Goal: Book appointment/travel/reservation

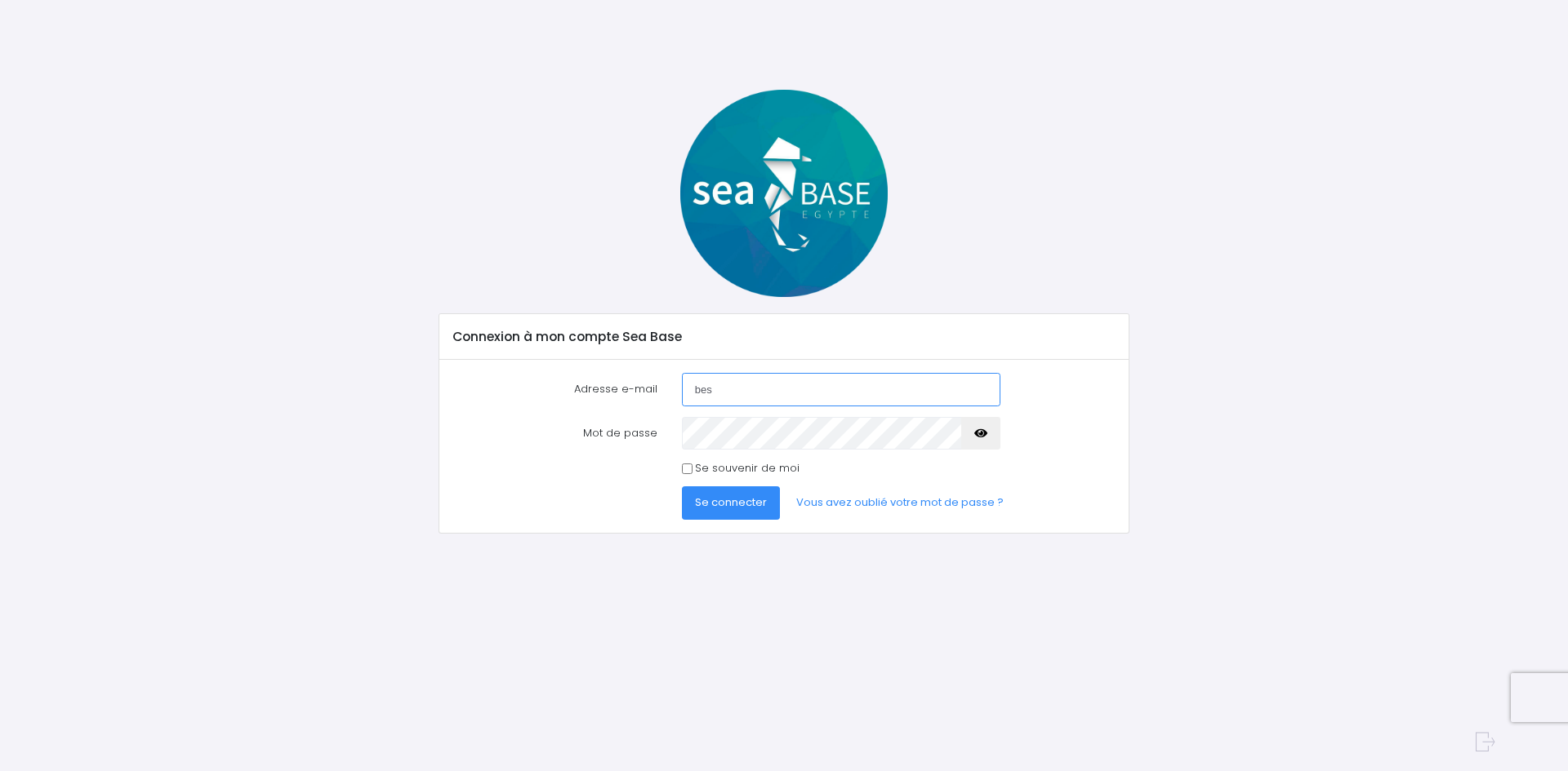
type input "[EMAIL_ADDRESS][DOMAIN_NAME]"
click at [745, 505] on span "Se connecter" at bounding box center [730, 502] width 71 height 16
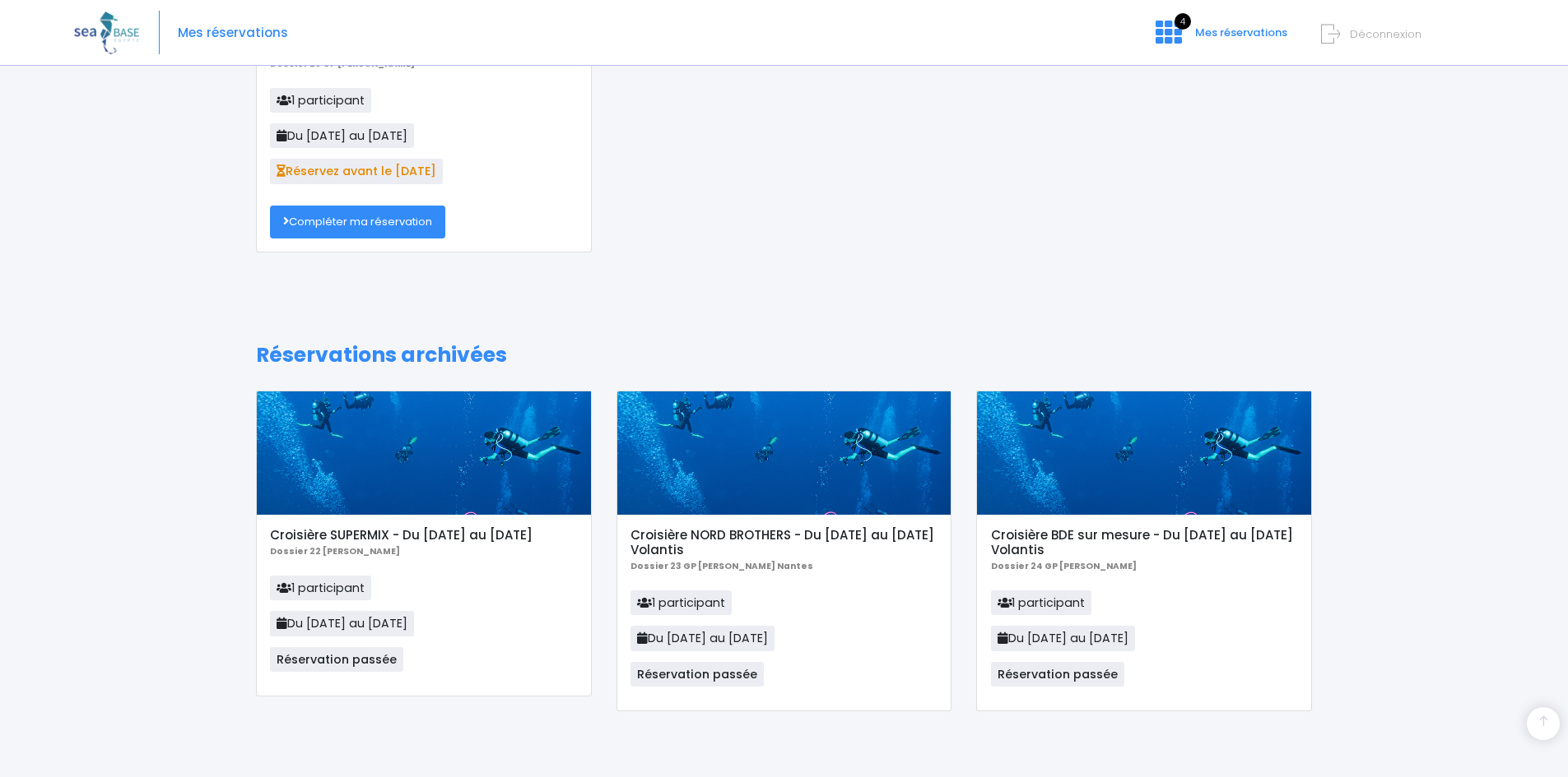
scroll to position [14, 0]
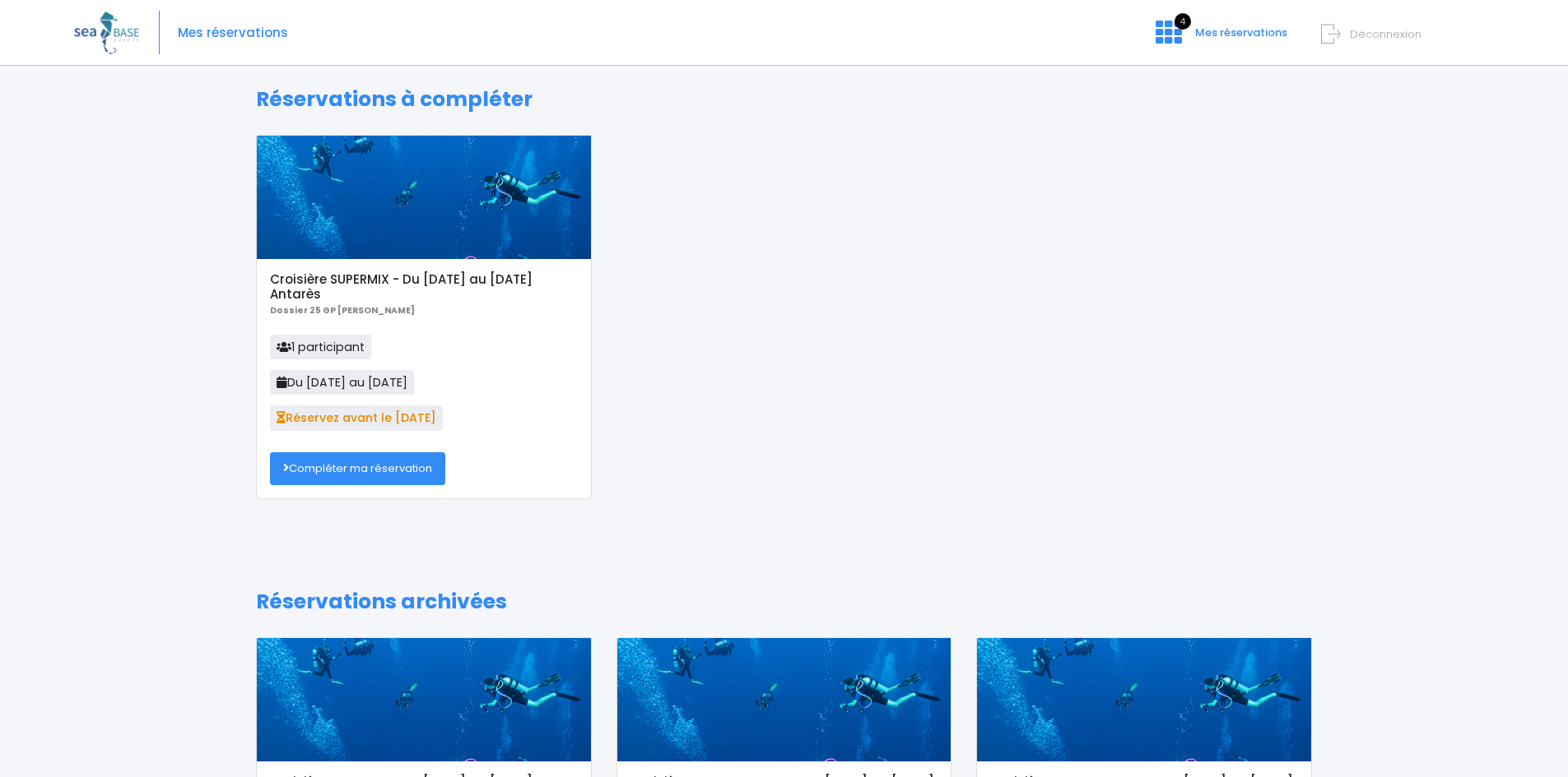
click at [378, 465] on link "Compléter ma réservation" at bounding box center [356, 468] width 175 height 33
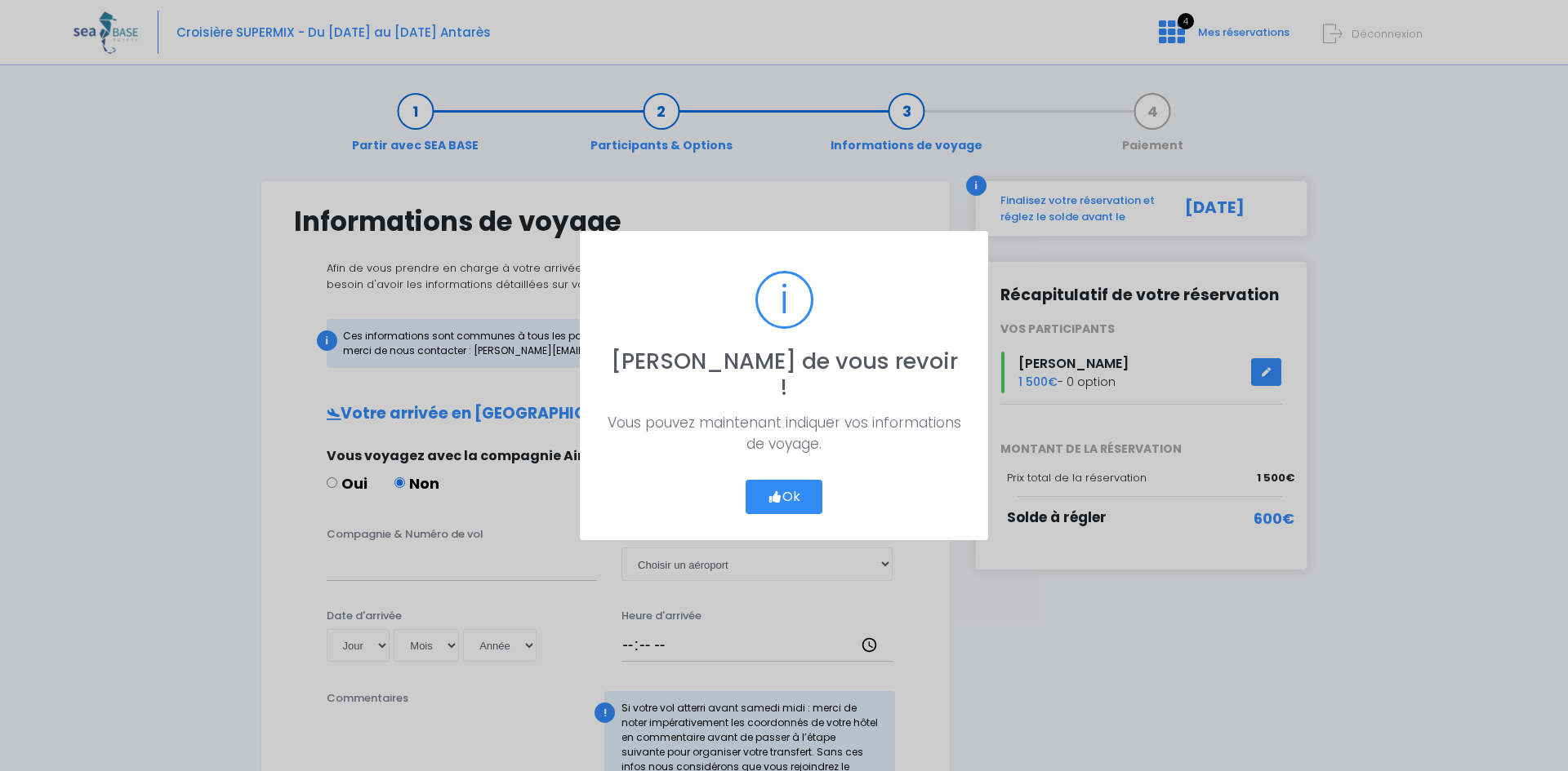
click at [795, 482] on button "Ok" at bounding box center [784, 496] width 77 height 34
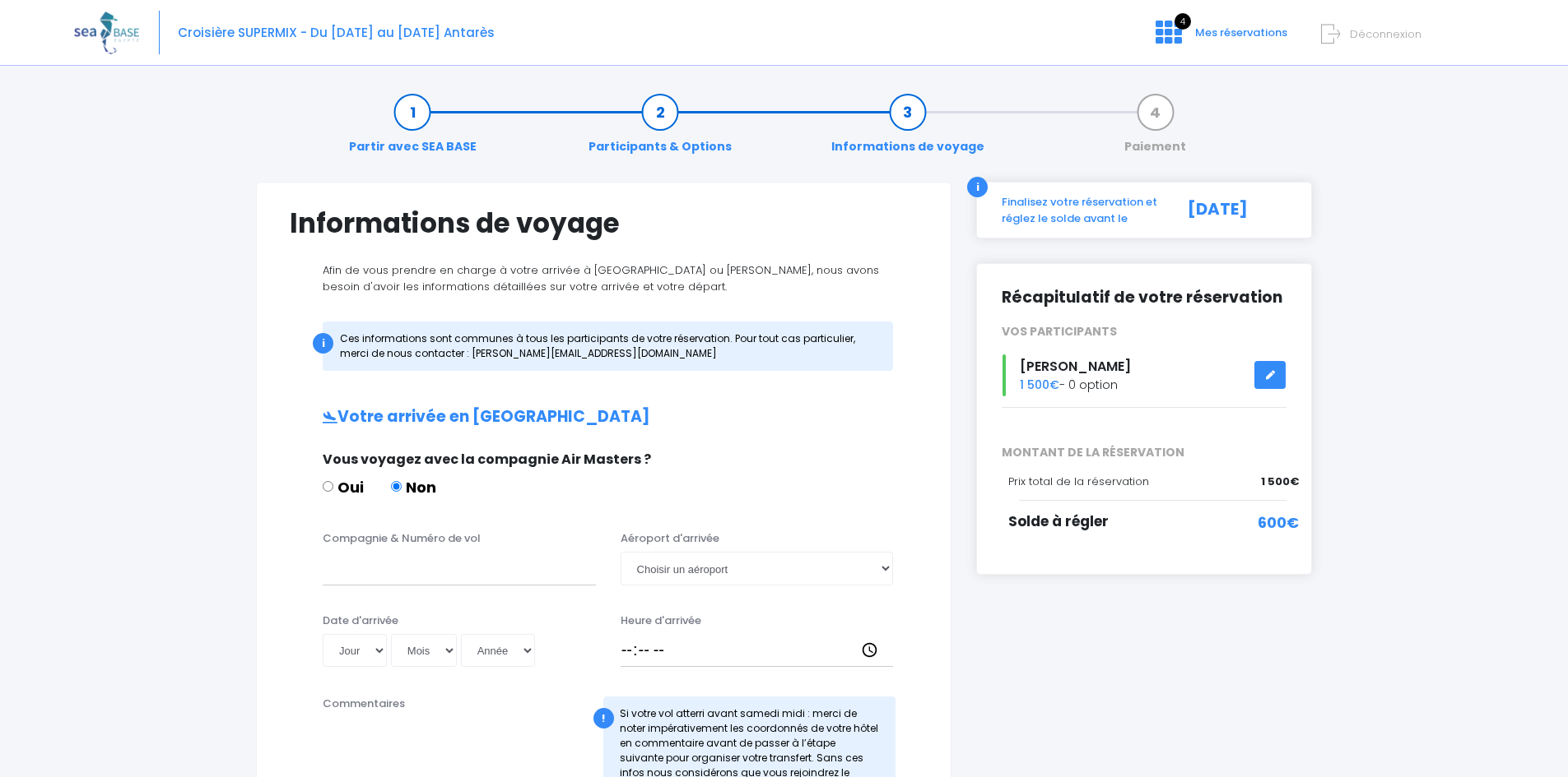
click at [1271, 375] on icon at bounding box center [1270, 375] width 11 height 0
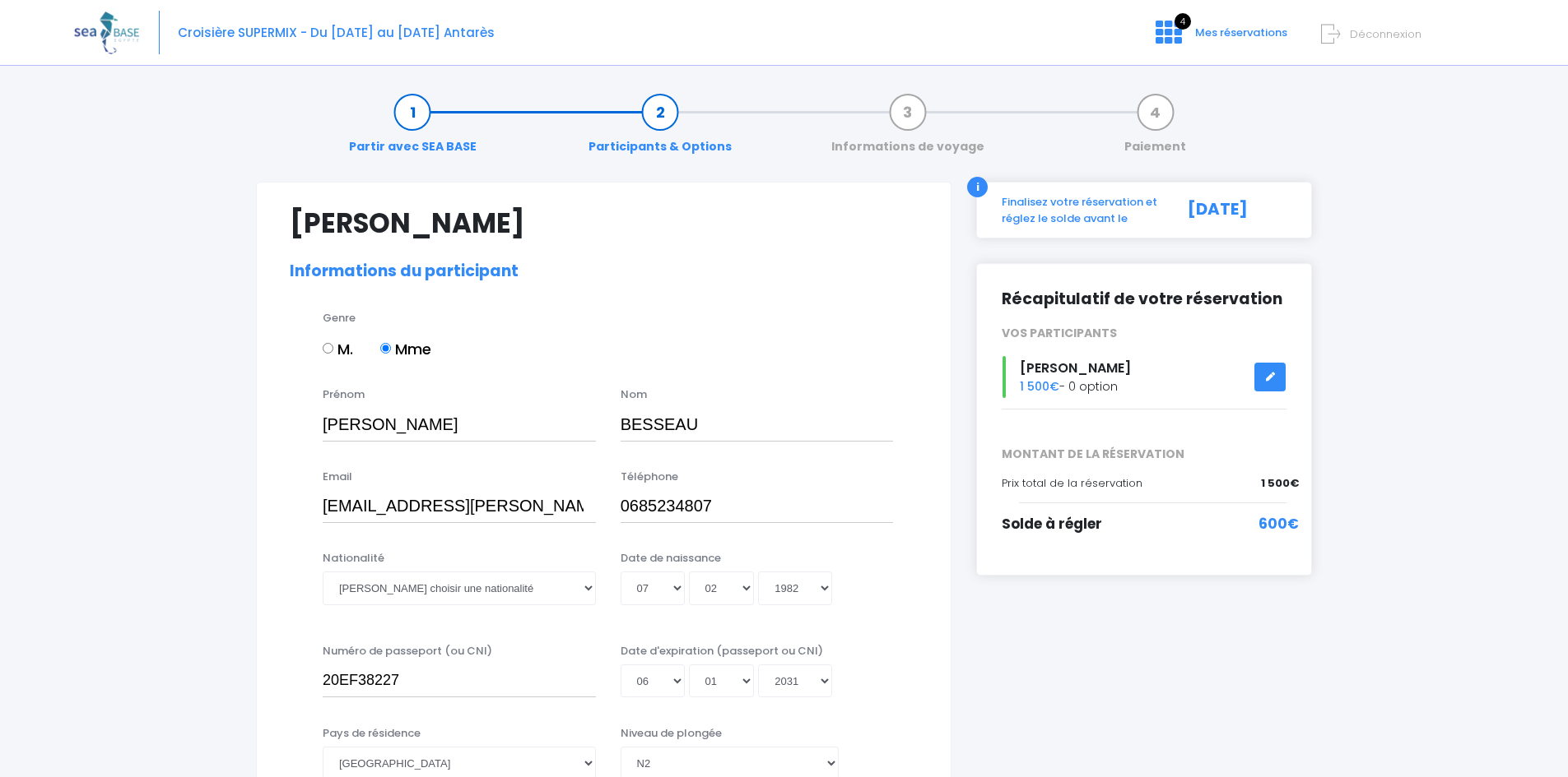
select select "N2"
click at [1263, 486] on span "1 500€" at bounding box center [1279, 483] width 37 height 17
click at [1160, 452] on span "MONTANT DE LA RÉSERVATION" at bounding box center [1143, 454] width 310 height 17
click at [1261, 381] on link at bounding box center [1269, 377] width 31 height 29
select select "N2"
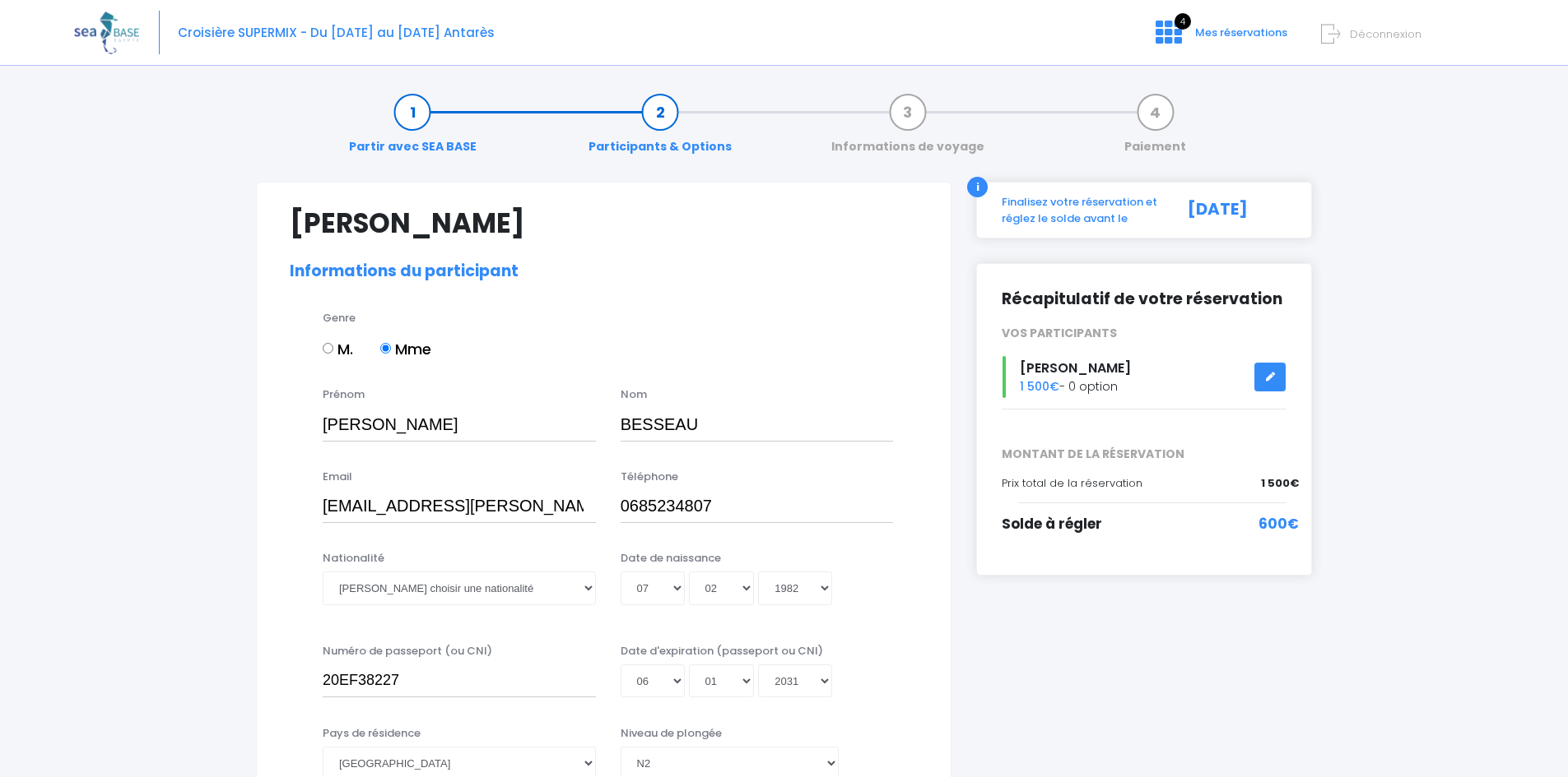
click at [1227, 23] on div "Croisière SUPERMIX - Du 29/11/25 au 06/12/25 Antarès 4 Mes réservations Déconne…" at bounding box center [771, 33] width 1395 height 65
click at [1182, 36] on icon at bounding box center [1169, 32] width 26 height 26
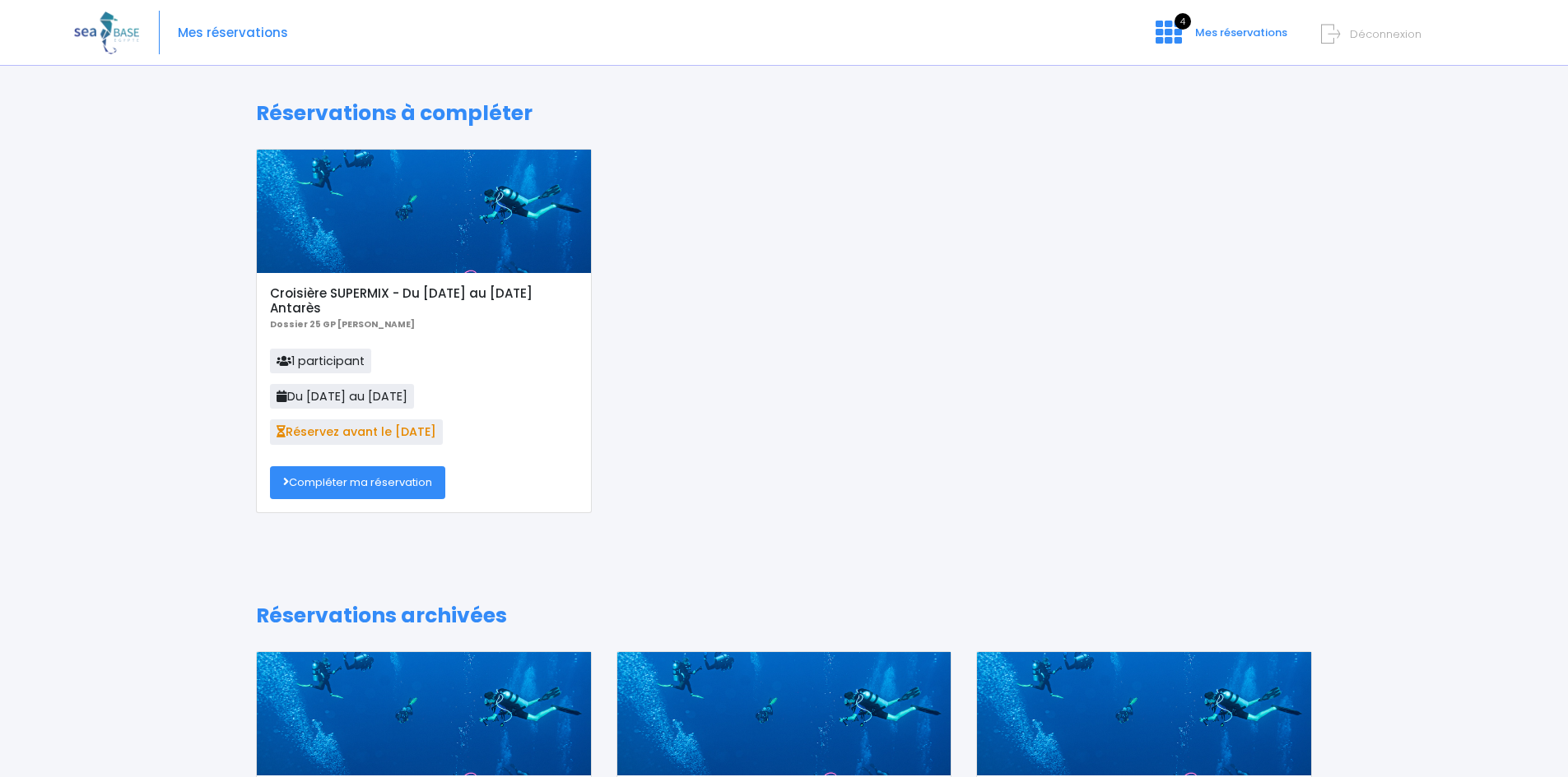
click at [468, 246] on div at bounding box center [423, 211] width 334 height 123
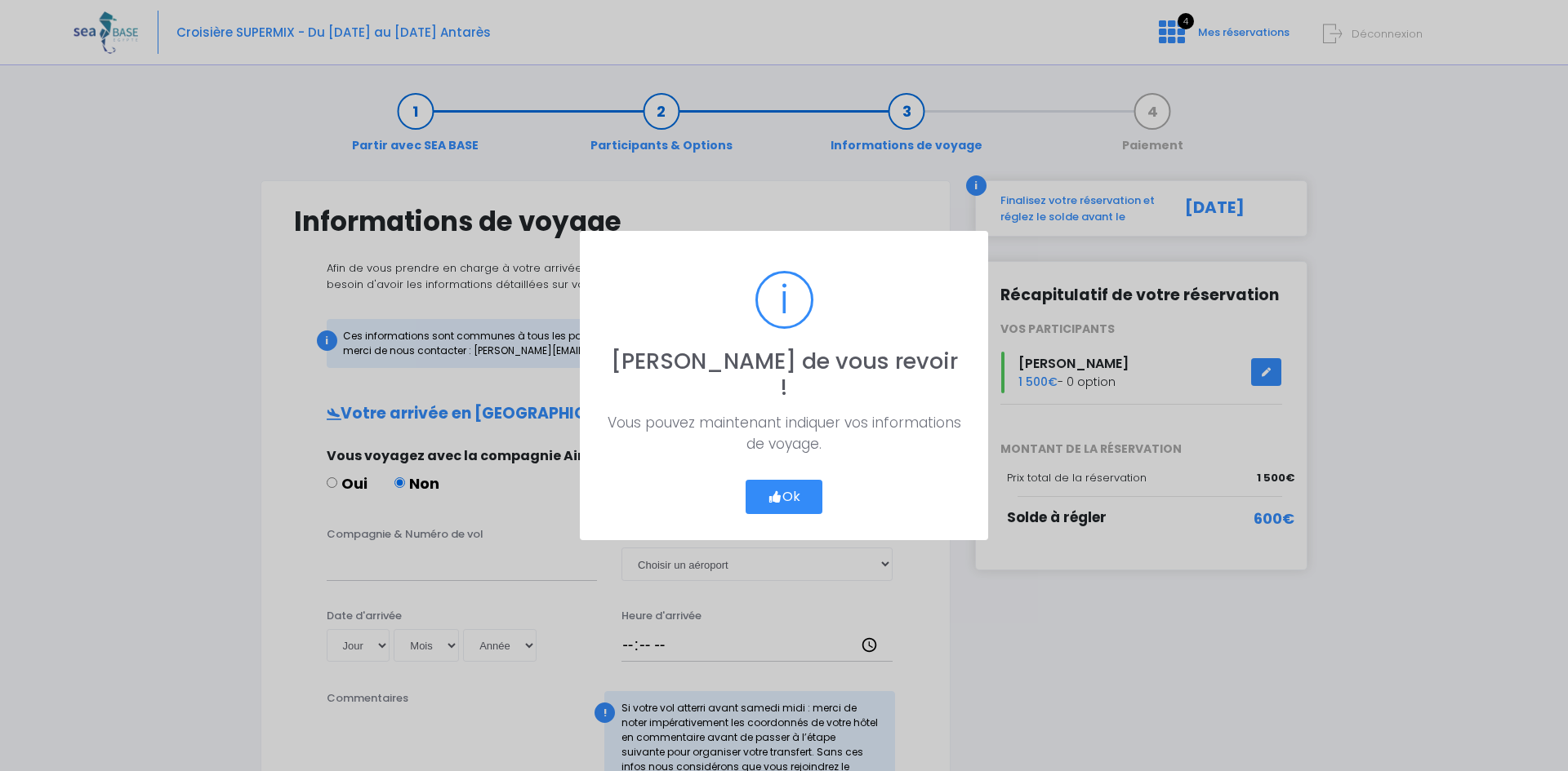
click at [784, 484] on button "Ok" at bounding box center [784, 496] width 77 height 34
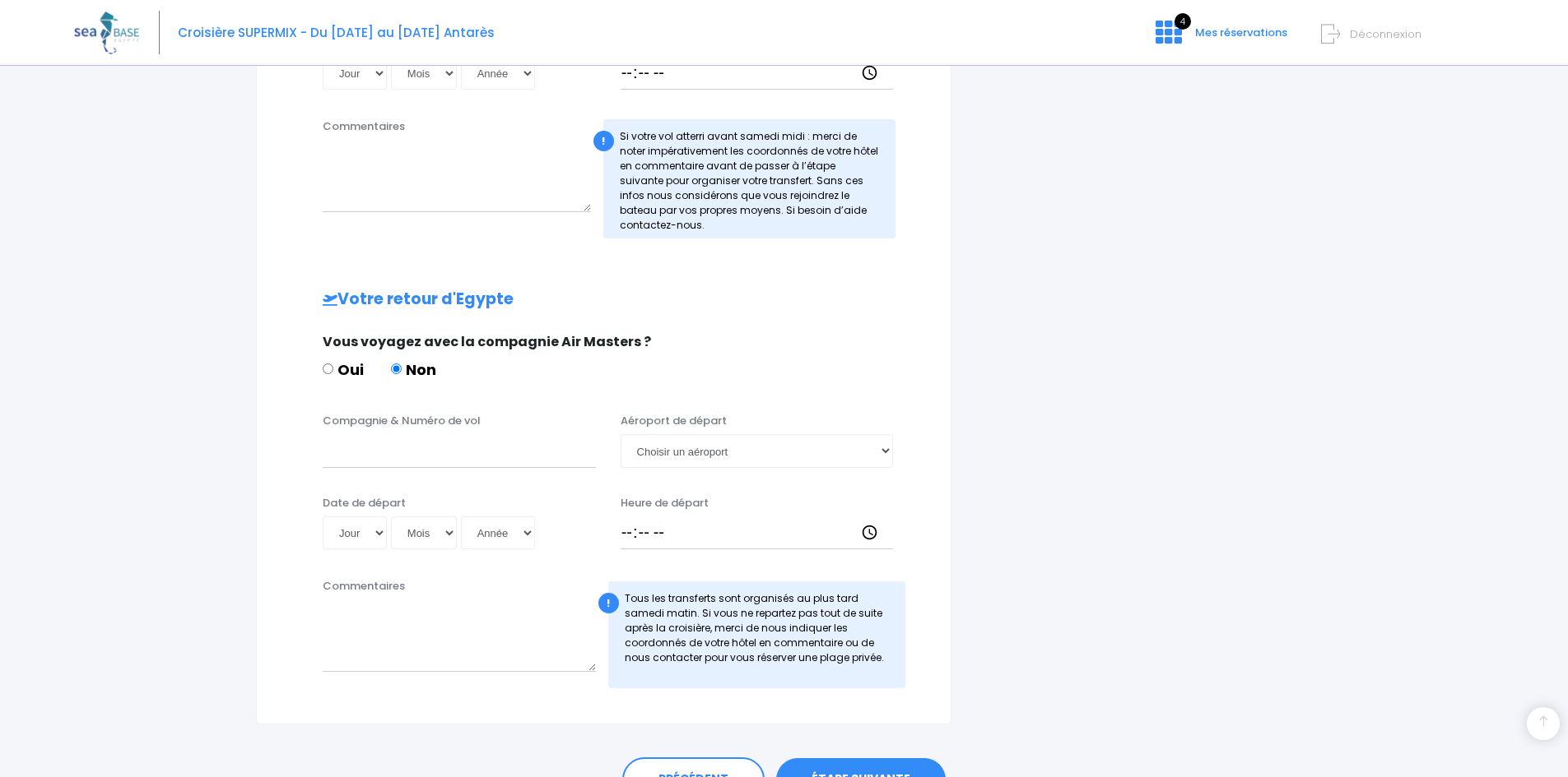
scroll to position [668, 0]
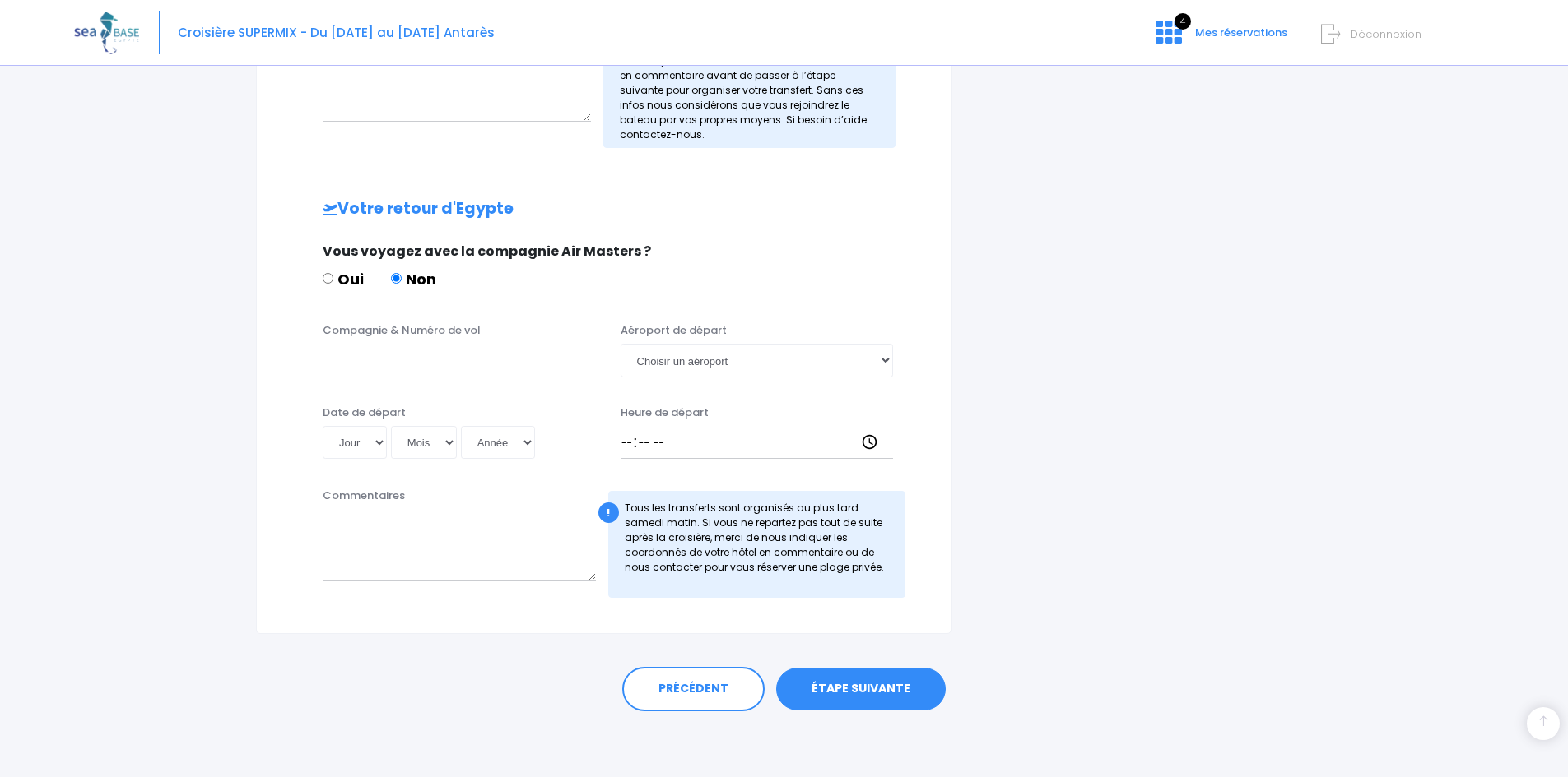
click at [884, 686] on link "ÉTAPE SUIVANTE" at bounding box center [860, 689] width 169 height 43
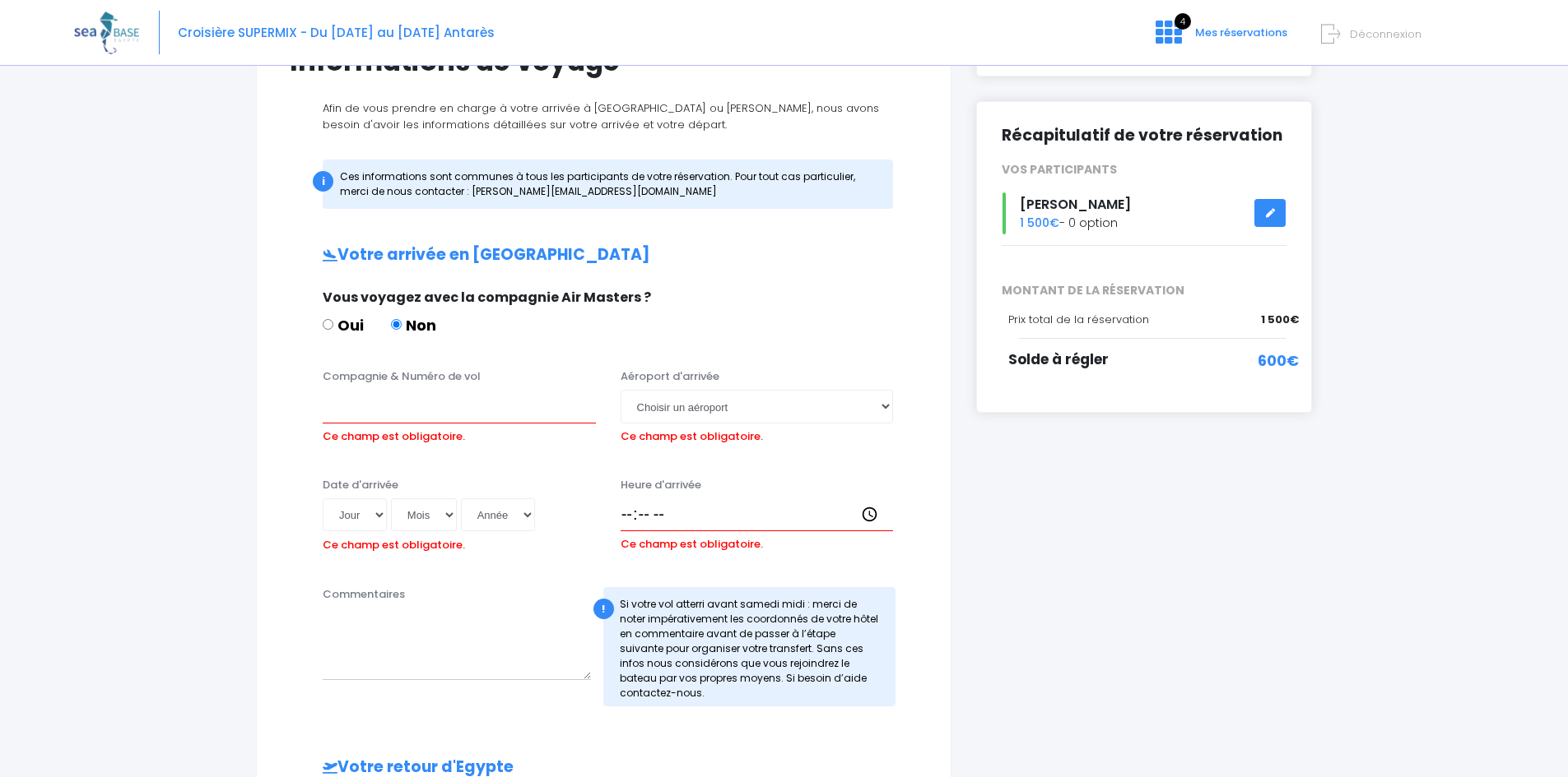
scroll to position [140, 0]
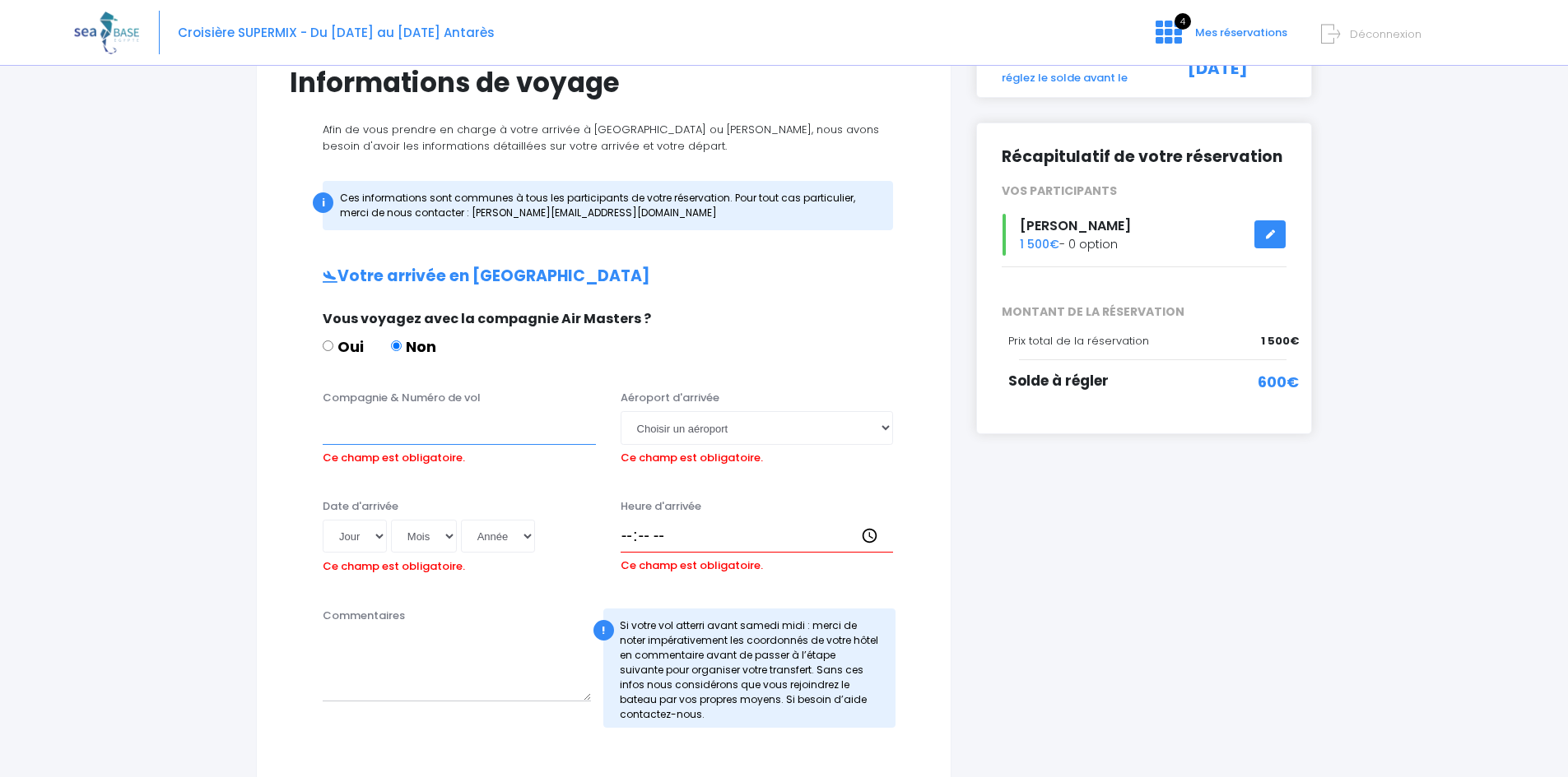
click at [406, 439] on input "Compagnie & Numéro de vol" at bounding box center [459, 427] width 273 height 33
type input "TO8062"
click at [890, 426] on select "Choisir un aéroport Hurghada Marsa Alam" at bounding box center [757, 427] width 273 height 33
select select "Hurghada"
click at [620, 411] on select "Choisir un aéroport Hurghada Marsa Alam" at bounding box center [757, 427] width 273 height 33
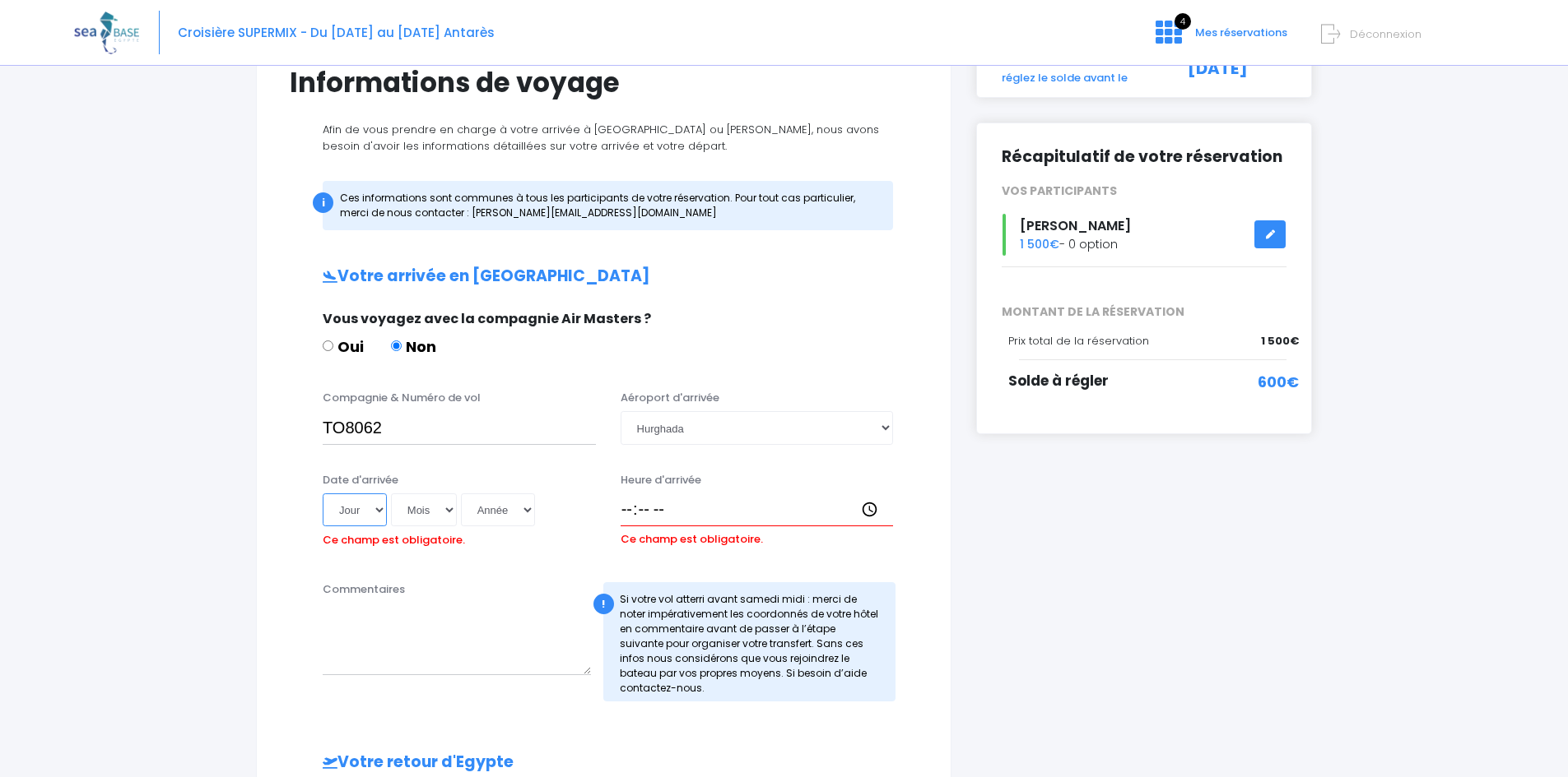
click at [381, 516] on select "Jour 01 02 03 04 05 06 07 08 09 10 11 12 13 14 15 16 17 18 19 20 21 22 23 24 25…" at bounding box center [355, 510] width 65 height 33
select select "29"
click at [323, 494] on select "Jour 01 02 03 04 05 06 07 08 09 10 11 12 13 14 15 16 17 18 19 20 21 22 23 24 25…" at bounding box center [355, 510] width 65 height 33
click at [442, 510] on select "Mois 01 02 03 04 05 06 07 08 09 10 11 12" at bounding box center [424, 510] width 65 height 33
select select "11"
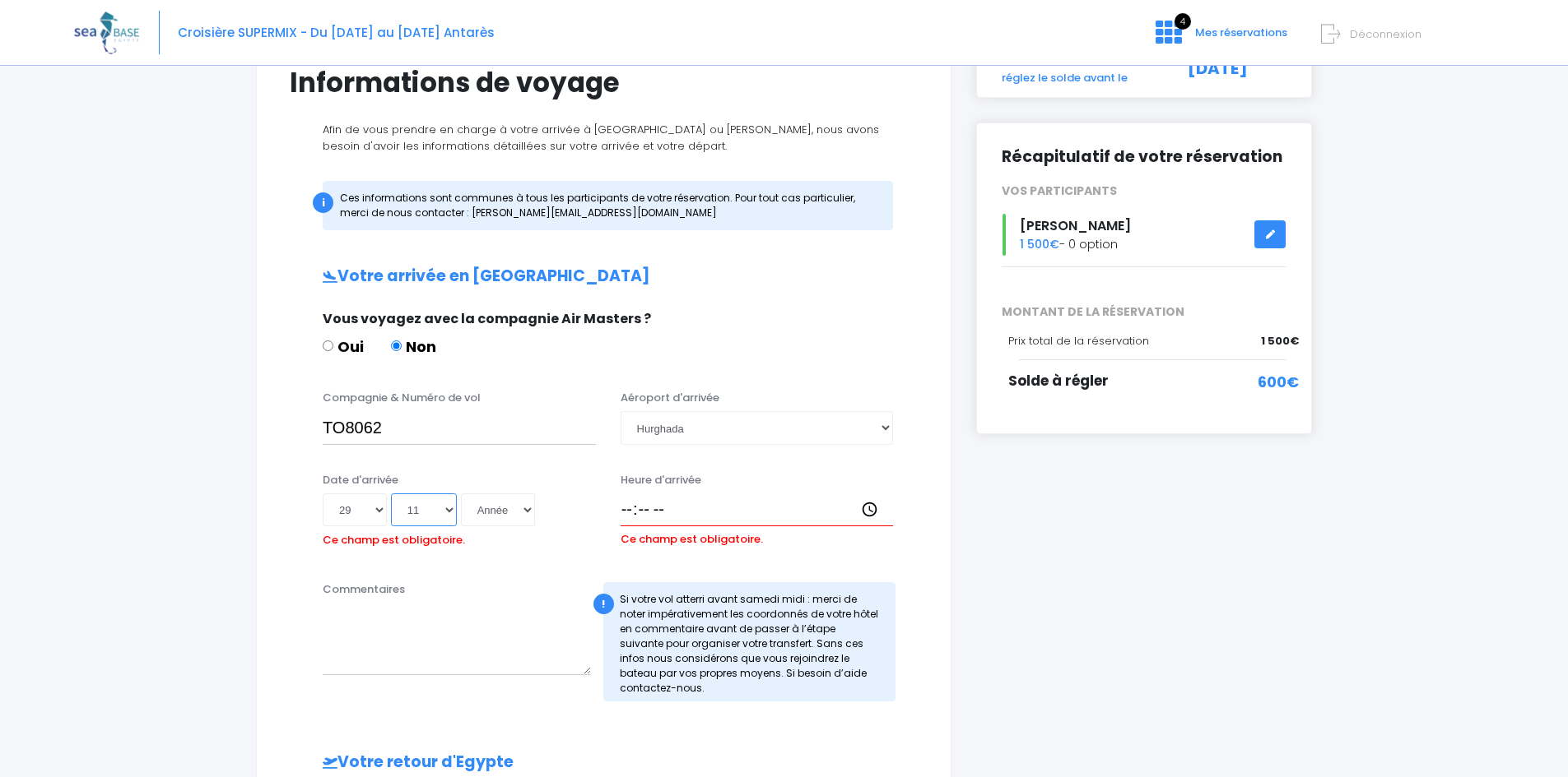
click at [391, 494] on select "Mois 01 02 03 04 05 06 07 08 09 10 11 12" at bounding box center [424, 510] width 65 height 33
click at [530, 510] on select "Année 2045 2044 2043 2042 2041 2040 2039 2038 2037 2036 2035 2034 2033 2032 203…" at bounding box center [498, 510] width 74 height 33
select select "2025"
click at [461, 494] on select "Année 2045 2044 2043 2042 2041 2040 2039 2038 2037 2036 2035 2034 2033 2032 203…" at bounding box center [498, 510] width 74 height 33
type input "2025-11-29"
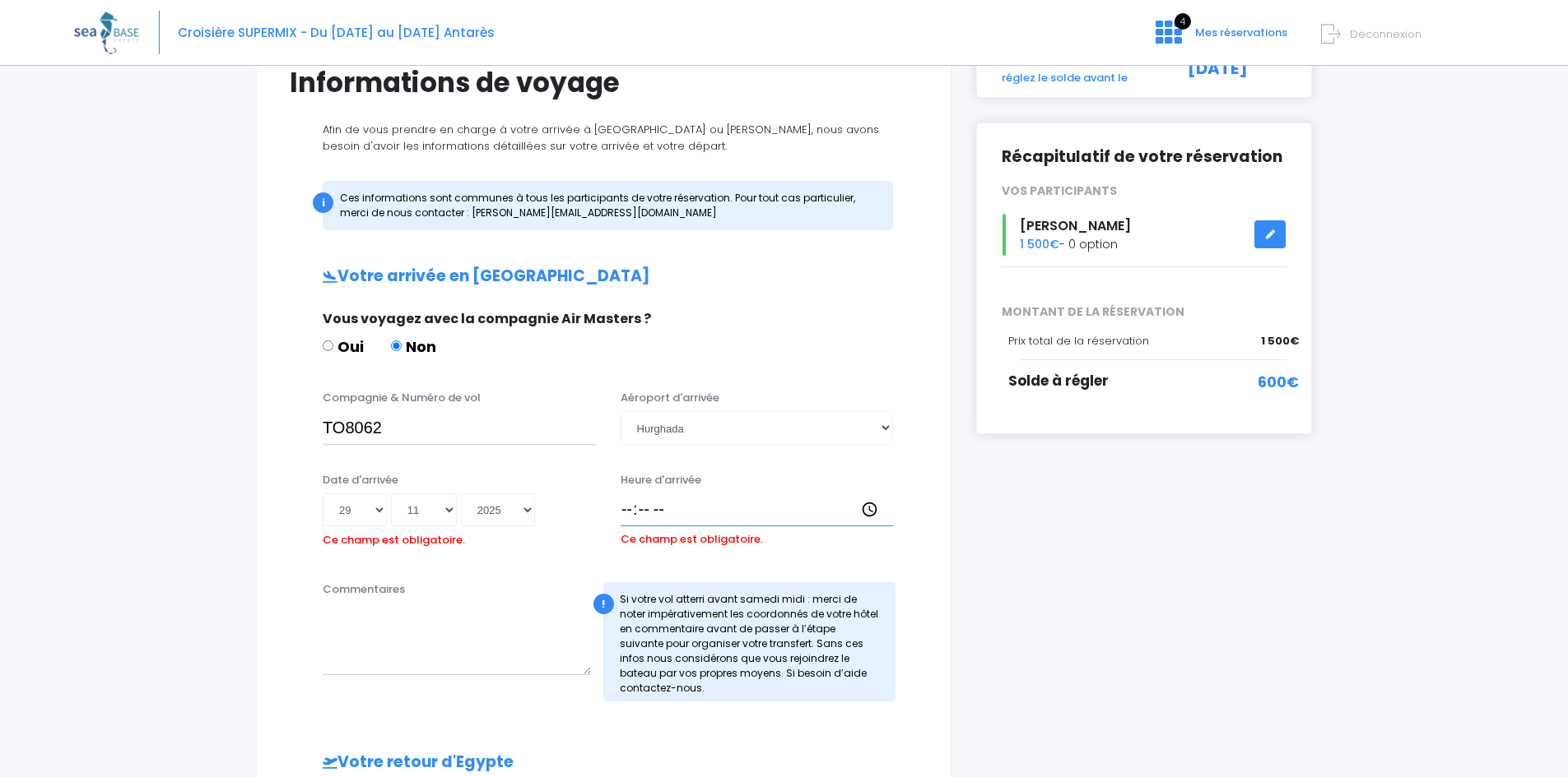
click at [659, 504] on input "Heure d'arrivée" at bounding box center [757, 510] width 273 height 33
type input "14:30"
click at [89, 633] on div "Partir avec SEA BASE Participants & Options Informations de voyage Paiement Inf…" at bounding box center [783, 659] width 1419 height 1447
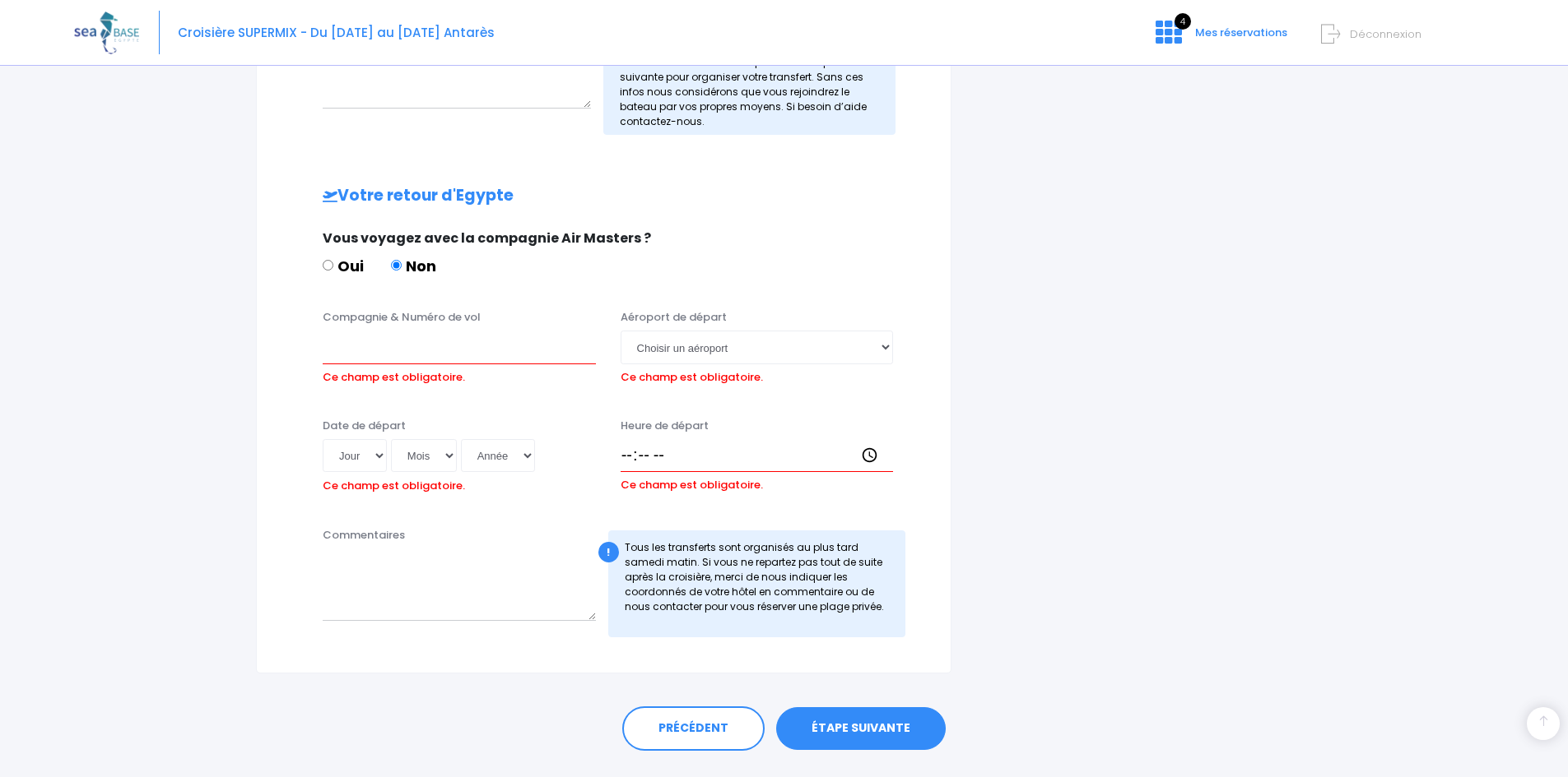
scroll to position [716, 0]
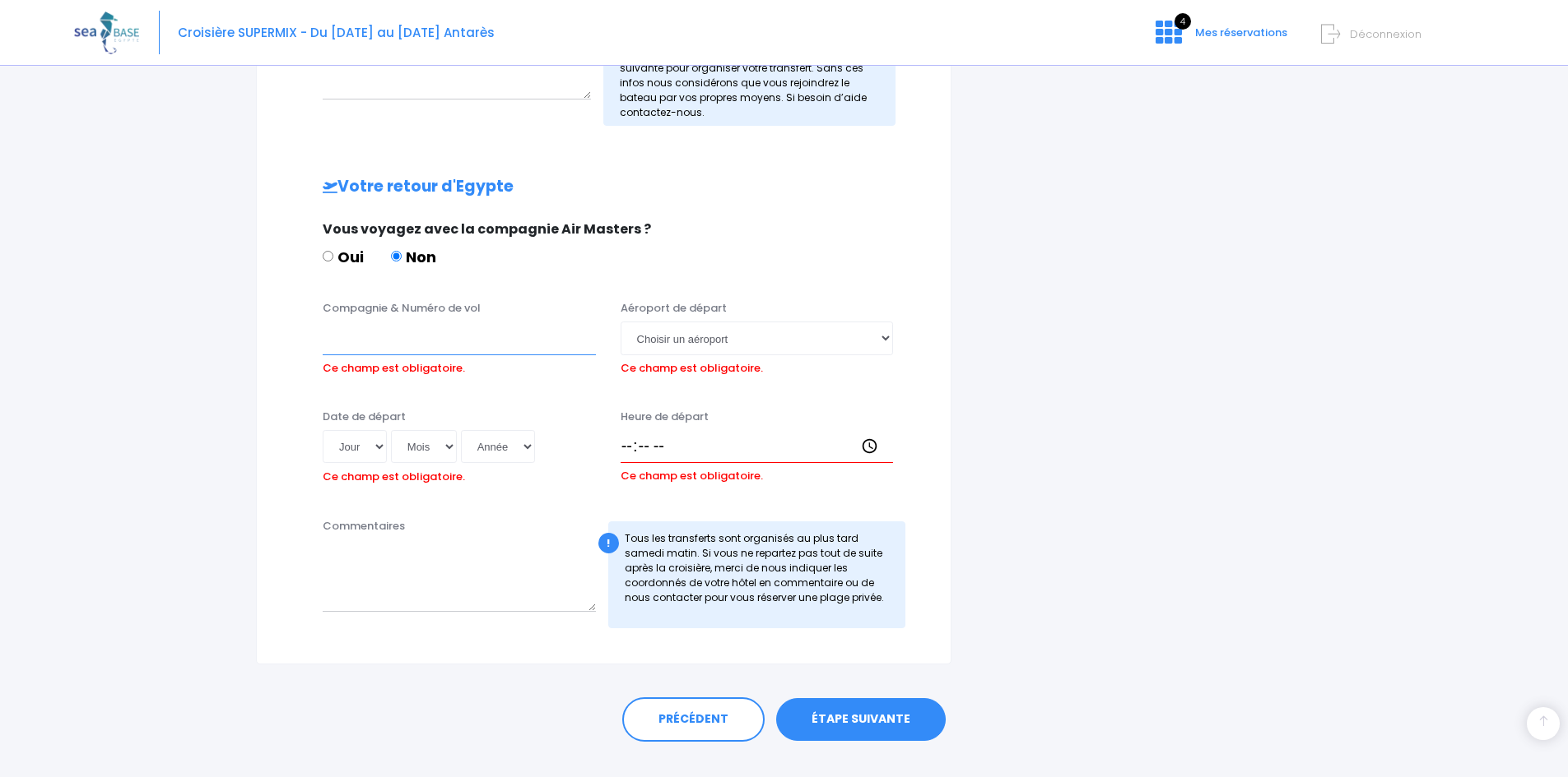
click at [434, 342] on input "Compagnie & Numéro de vol" at bounding box center [459, 338] width 273 height 33
type input "TO8063"
click at [375, 451] on select "Jour 01 02 03 04 05 06 07 08 09 10 11 12 13 14 15 16 17 18 19 20 21 22 23 24 25…" at bounding box center [355, 446] width 65 height 33
select select "06"
click at [323, 430] on select "Jour 01 02 03 04 05 06 07 08 09 10 11 12 13 14 15 16 17 18 19 20 21 22 23 24 25…" at bounding box center [355, 446] width 65 height 33
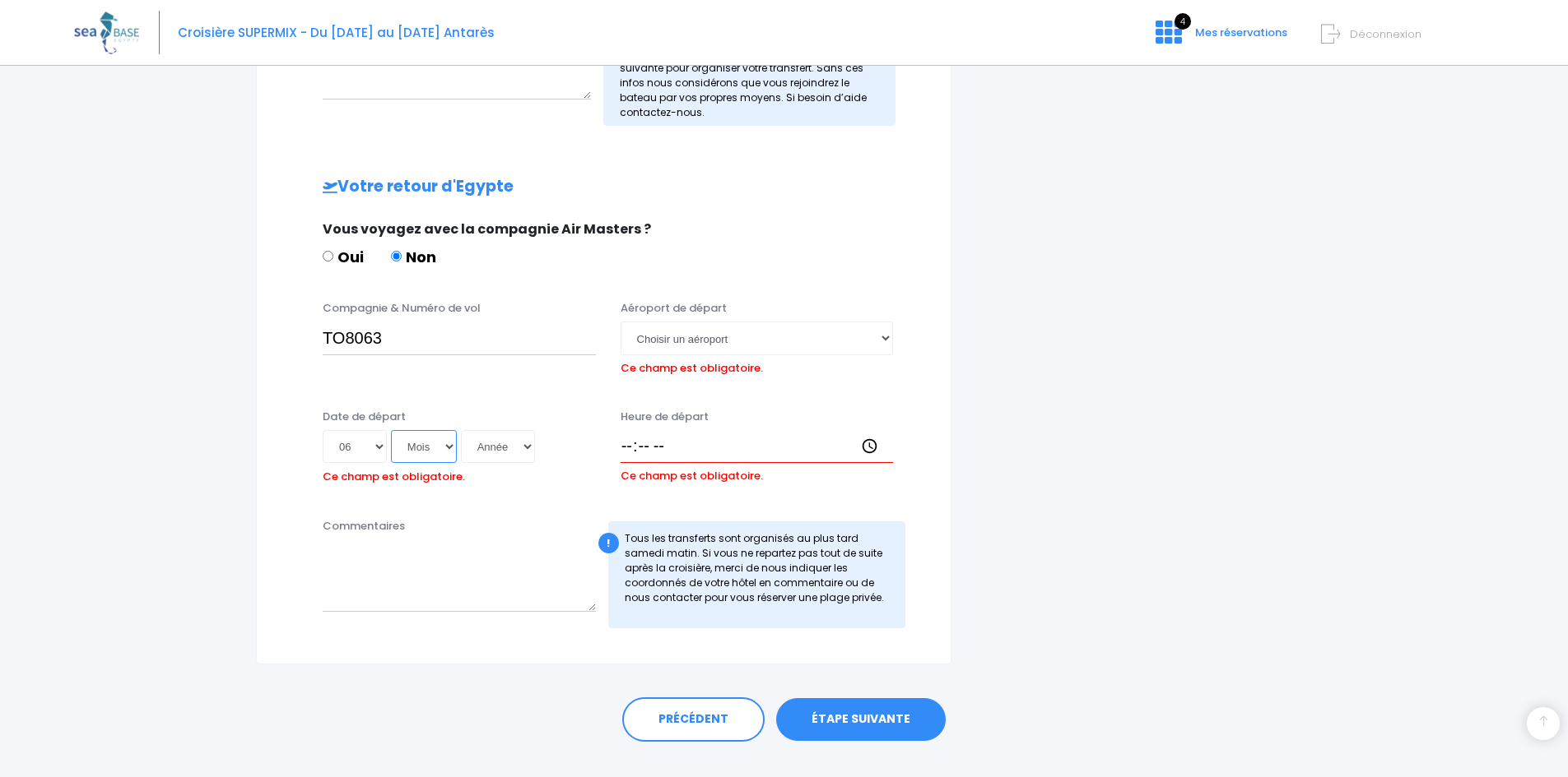
click at [447, 453] on select "Mois 01 02 03 04 05 06 07 08 09 10 11 12" at bounding box center [424, 446] width 65 height 33
select select "12"
click at [391, 430] on select "Mois 01 02 03 04 05 06 07 08 09 10 11 12" at bounding box center [424, 446] width 65 height 33
click at [522, 447] on select "Année 2045 2044 2043 2042 2041 2040 2039 2038 2037 2036 2035 2034 2033 2032 203…" at bounding box center [498, 446] width 74 height 33
select select "2025"
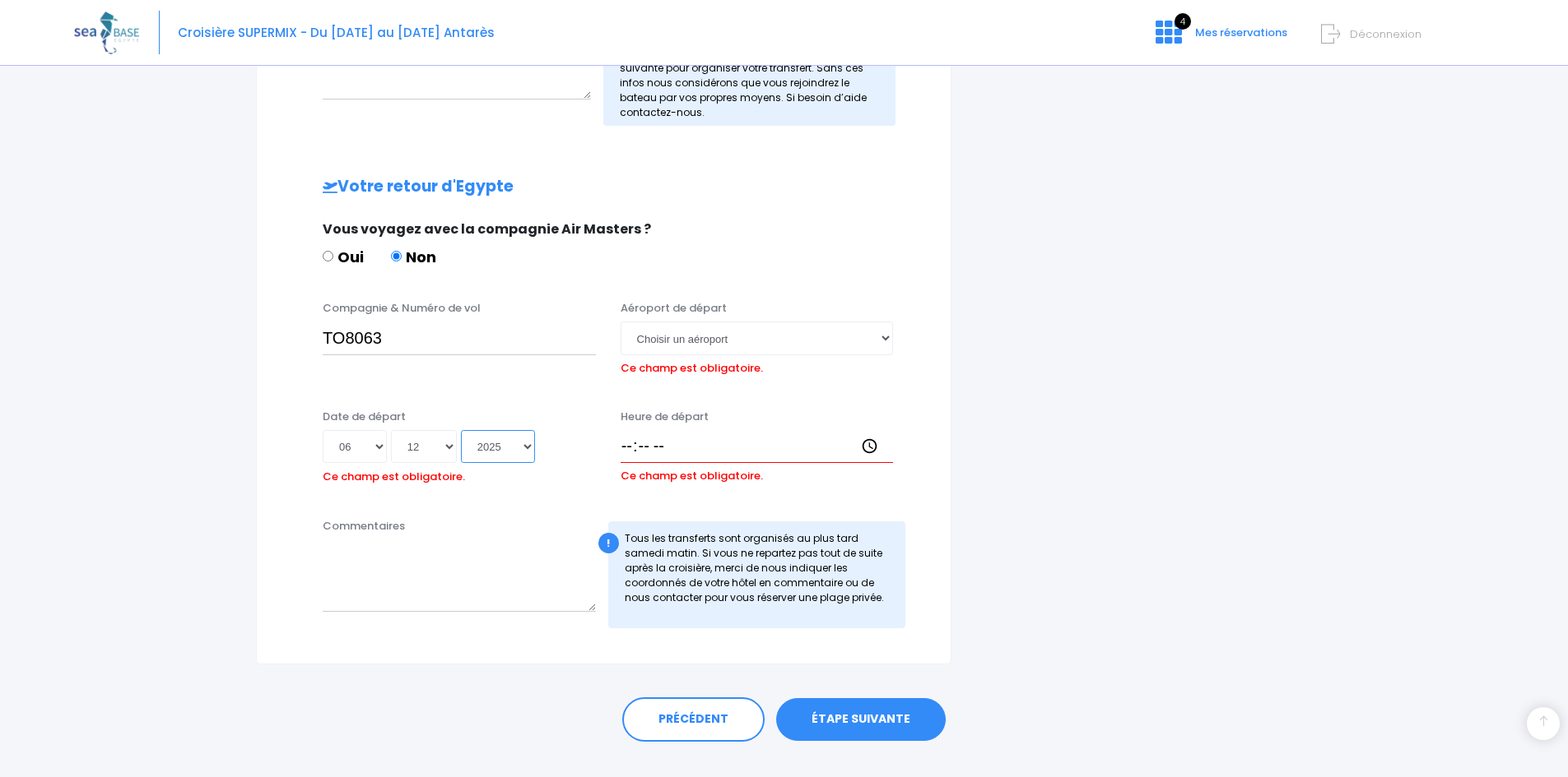
click at [461, 430] on select "Année 2045 2044 2043 2042 2041 2040 2039 2038 2037 2036 2035 2034 2033 2032 203…" at bounding box center [498, 446] width 74 height 33
type input "2025-12-06"
click at [895, 333] on div "Aéroport de départ Choisir un aéroport Hurghada Marsa Alam Ce champ est obligat…" at bounding box center [757, 340] width 298 height 80
click at [883, 337] on select "Choisir un aéroport Hurghada Marsa Alam" at bounding box center [757, 338] width 273 height 33
select select "Hurghada"
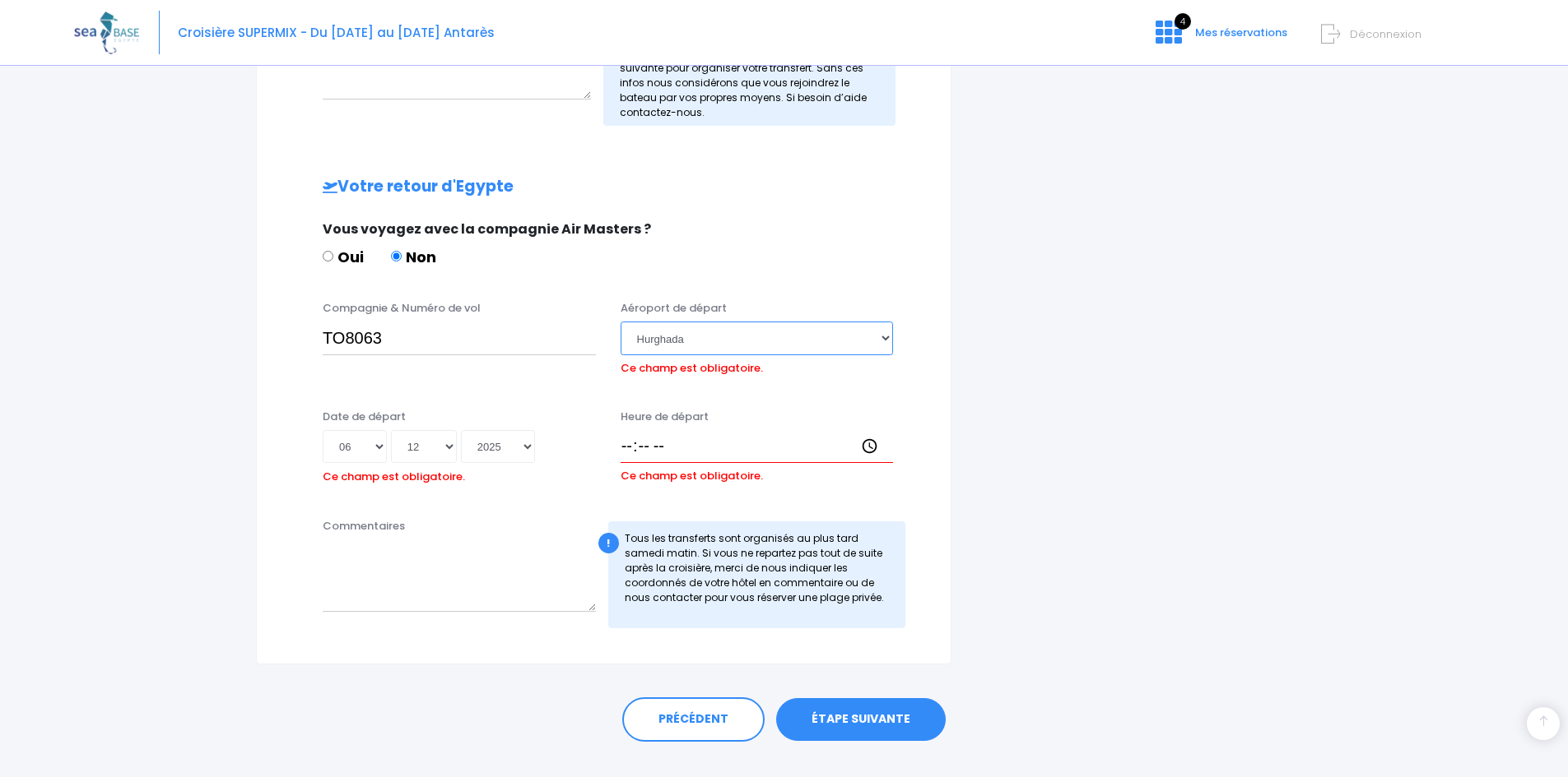
click at [620, 322] on select "Choisir un aéroport Hurghada Marsa Alam" at bounding box center [757, 338] width 273 height 33
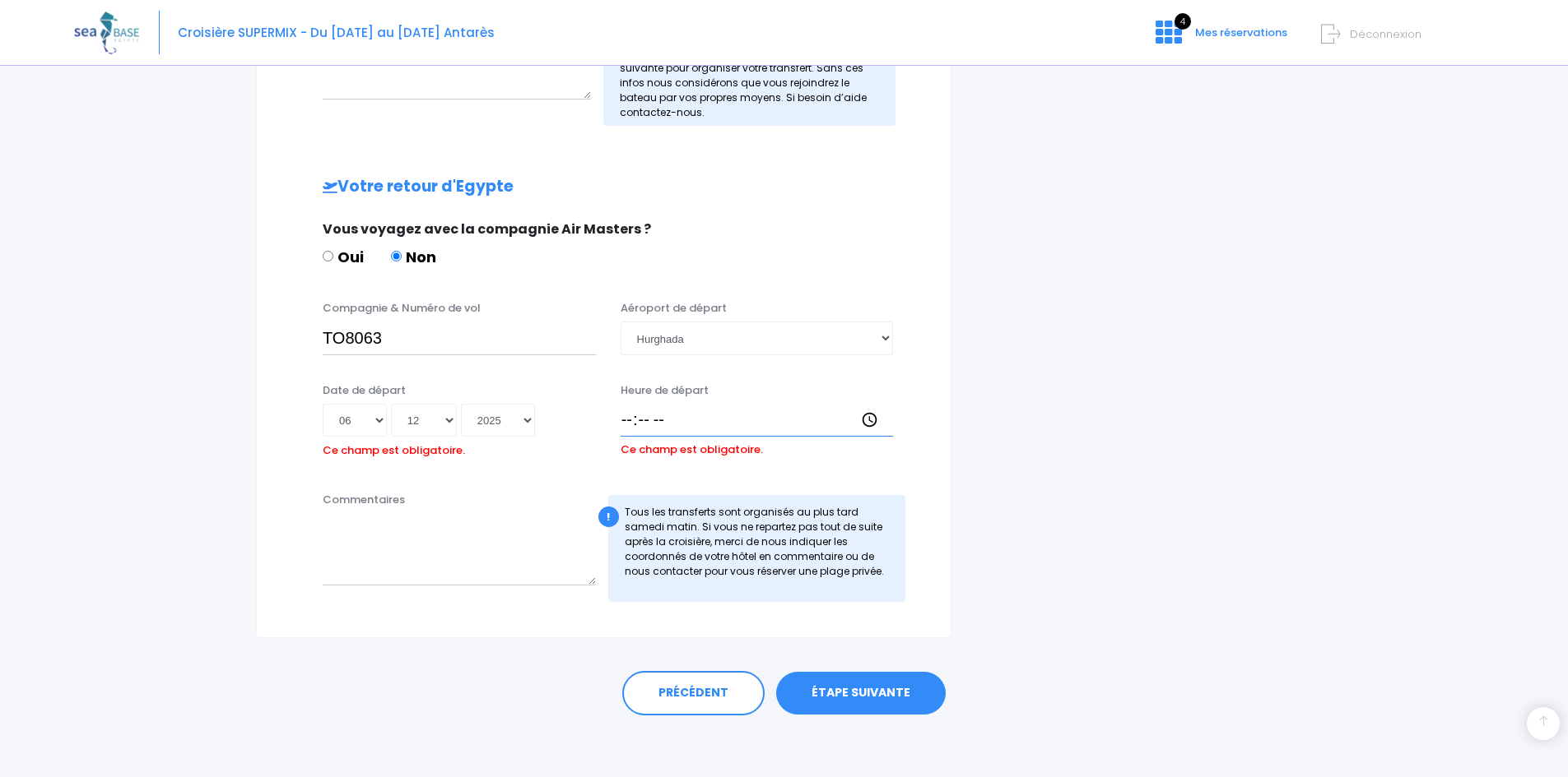
click at [632, 416] on input "Heure de départ" at bounding box center [757, 420] width 273 height 33
type input "15:25"
click at [849, 679] on link "ÉTAPE SUIVANTE" at bounding box center [860, 694] width 169 height 43
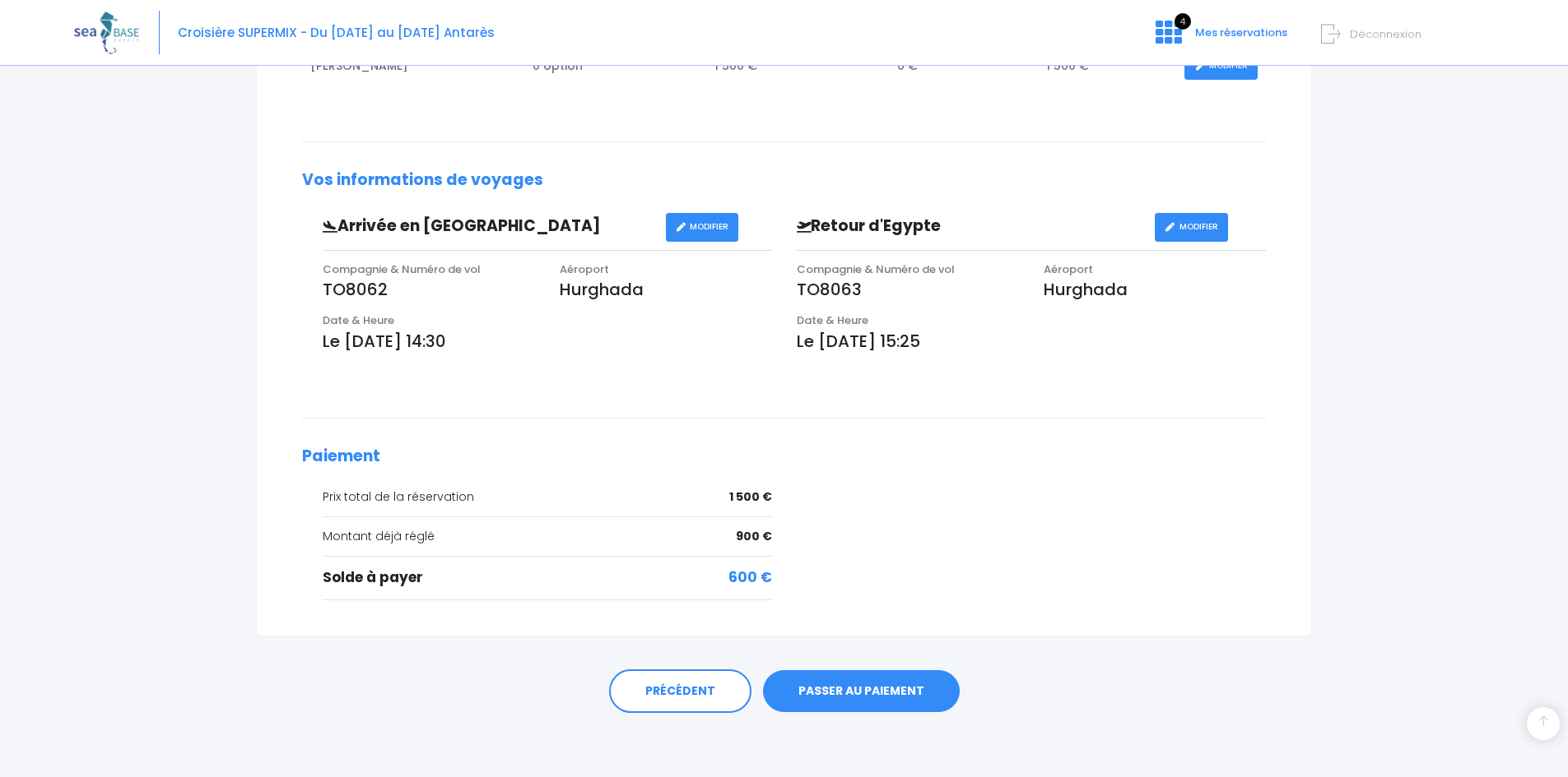
scroll to position [379, 0]
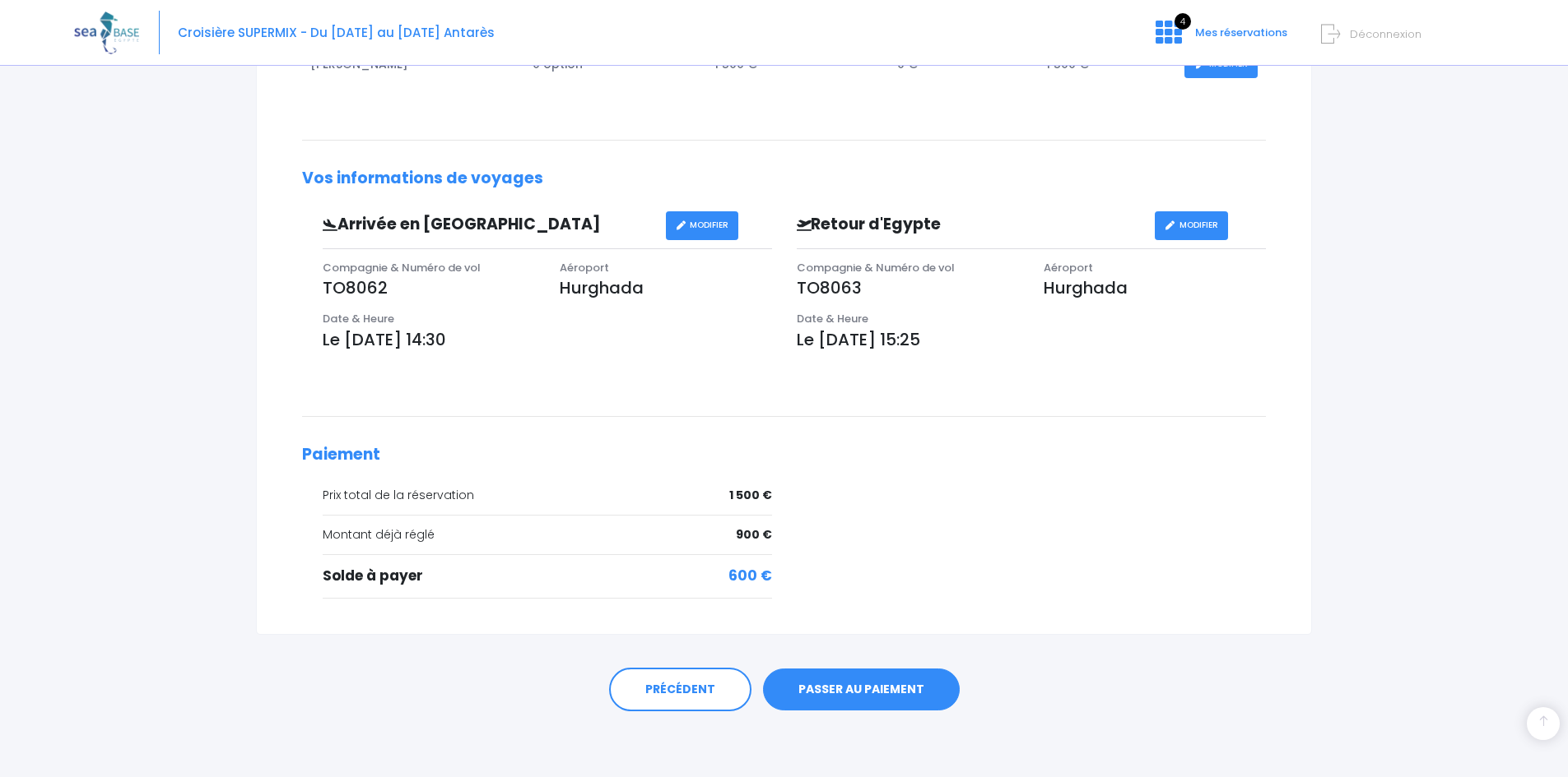
click at [835, 686] on link "PASSER AU PAIEMENT" at bounding box center [861, 690] width 196 height 43
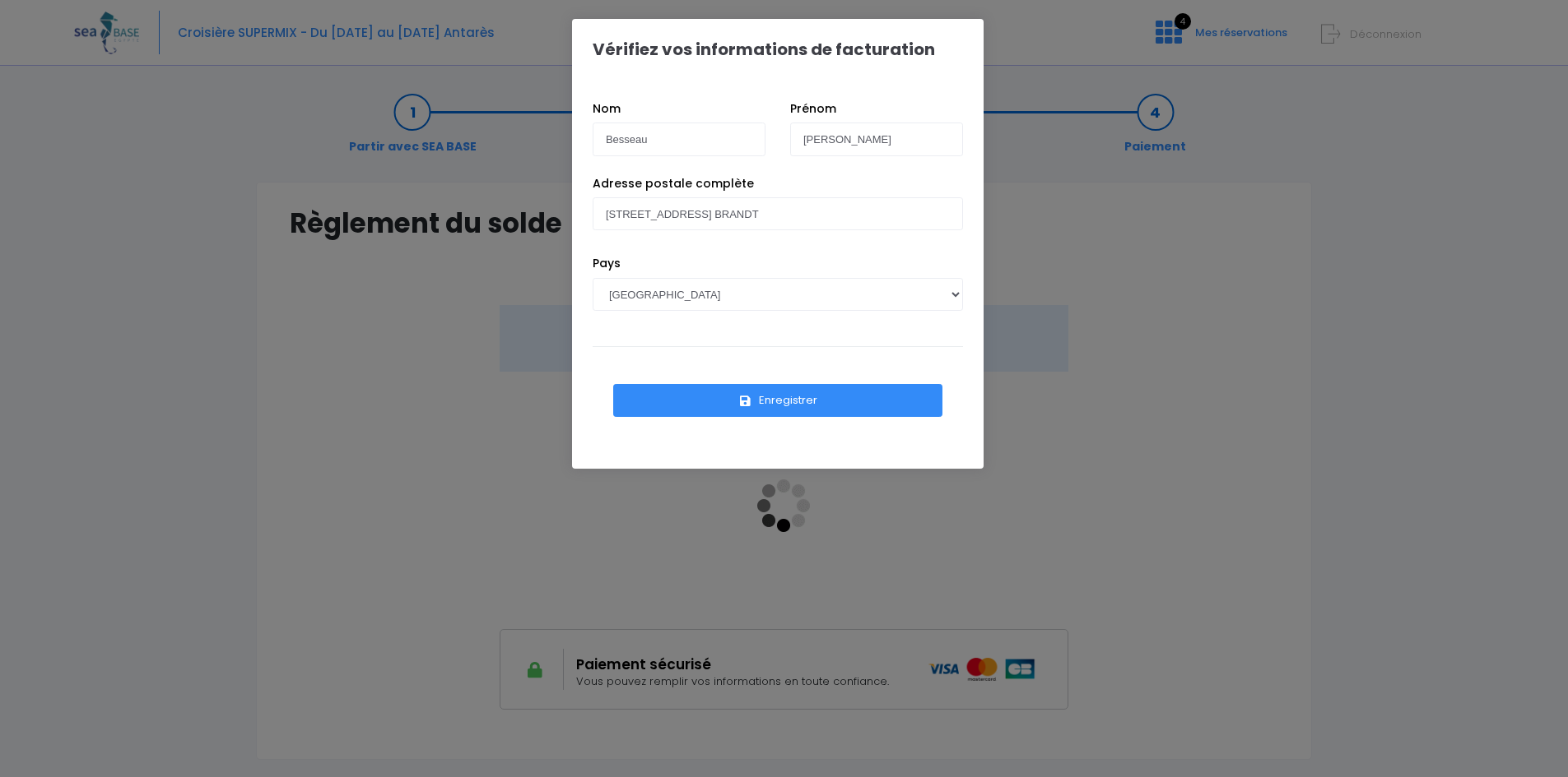
click at [793, 400] on button "Enregistrer" at bounding box center [777, 400] width 329 height 33
